Goal: Task Accomplishment & Management: Manage account settings

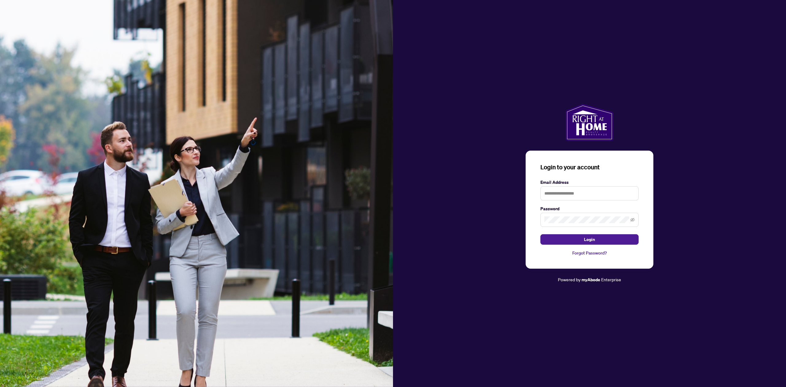
type input "**********"
click at [575, 238] on button "Login" at bounding box center [589, 239] width 98 height 10
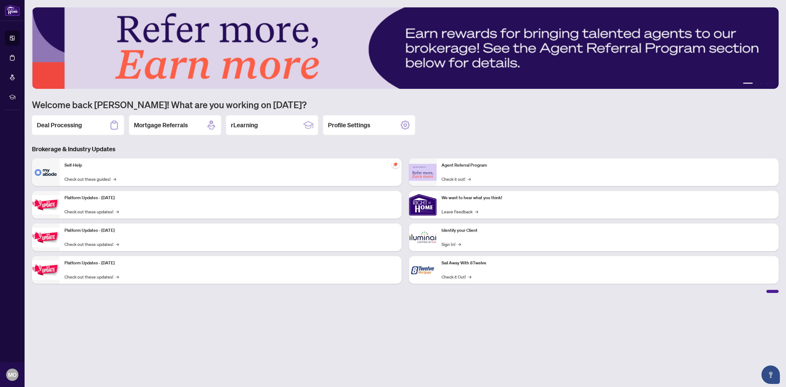
click at [73, 127] on h2 "Deal Processing" at bounding box center [59, 125] width 45 height 9
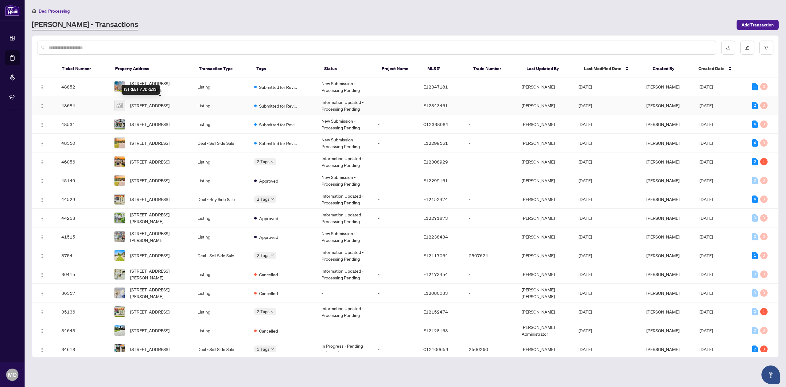
click at [153, 103] on span "[STREET_ADDRESS]" at bounding box center [149, 105] width 39 height 7
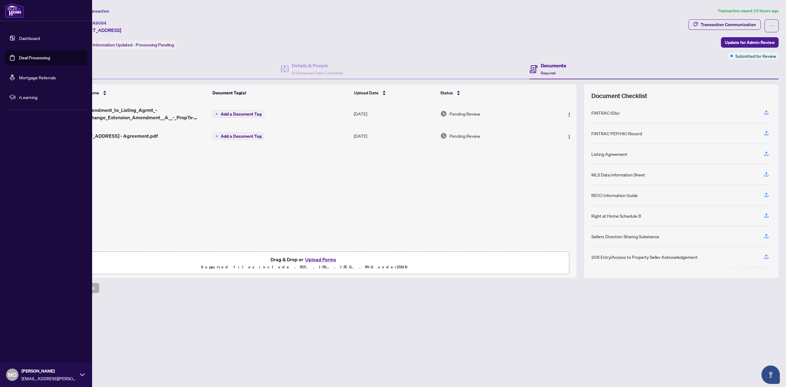
click at [31, 57] on link "Deal Processing" at bounding box center [34, 58] width 31 height 6
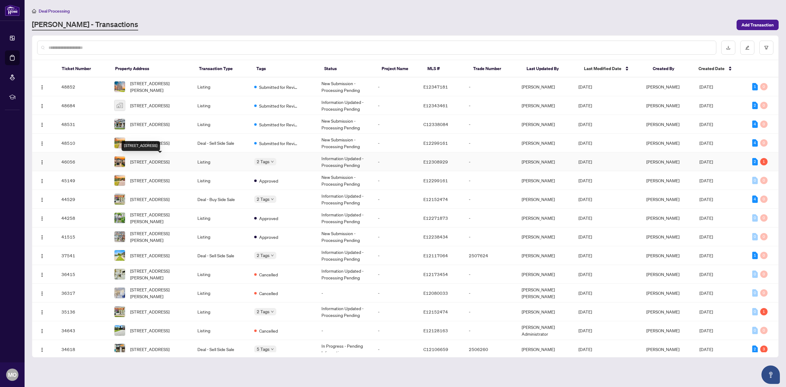
click at [166, 160] on span "[STREET_ADDRESS]" at bounding box center [149, 161] width 39 height 7
